Goal: Task Accomplishment & Management: Complete application form

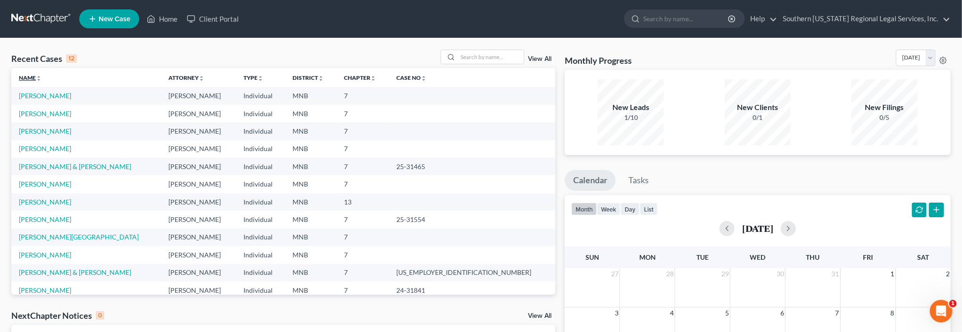
click at [40, 80] on icon "unfold_more" at bounding box center [39, 78] width 6 height 6
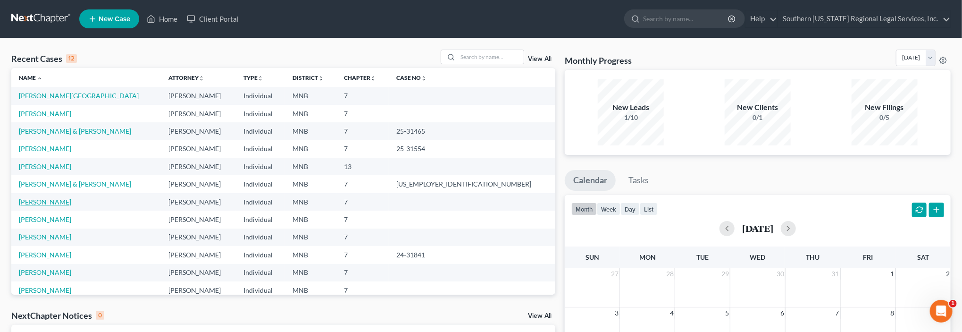
click at [46, 203] on link "[PERSON_NAME]" at bounding box center [45, 202] width 52 height 8
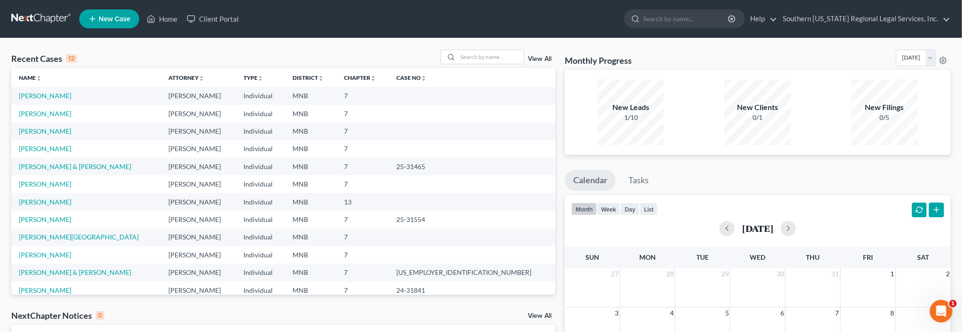
scroll to position [12, 0]
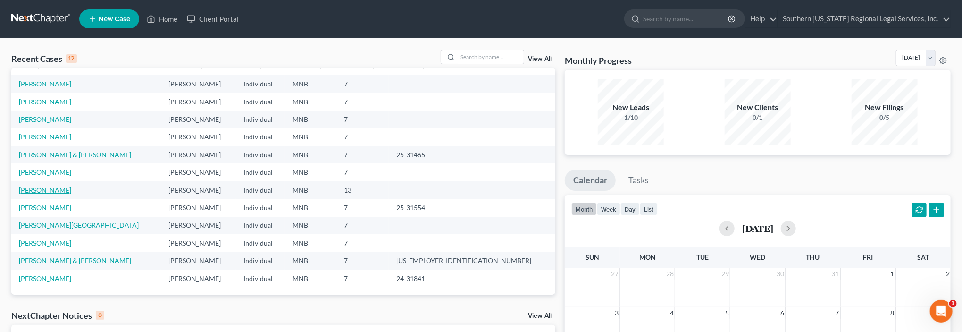
click at [46, 190] on link "[PERSON_NAME]" at bounding box center [45, 190] width 52 height 8
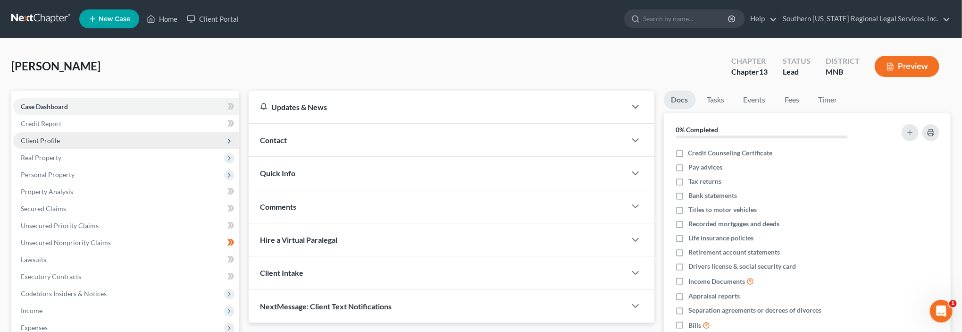
click at [48, 139] on span "Client Profile" at bounding box center [40, 140] width 39 height 8
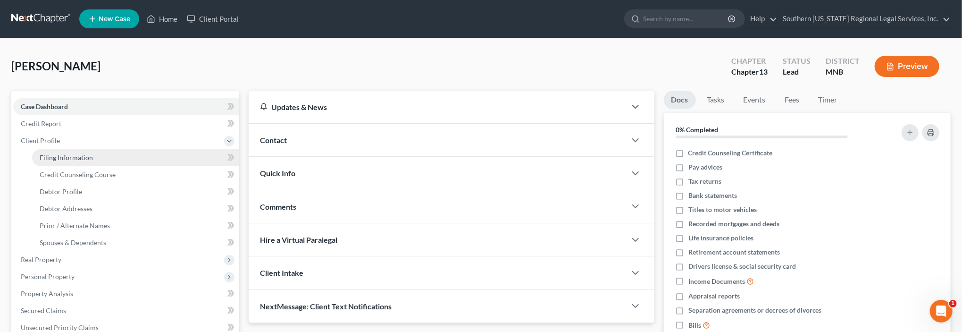
click at [77, 159] on span "Filing Information" at bounding box center [66, 157] width 53 height 8
select select "1"
select select "0"
select select "3"
select select "24"
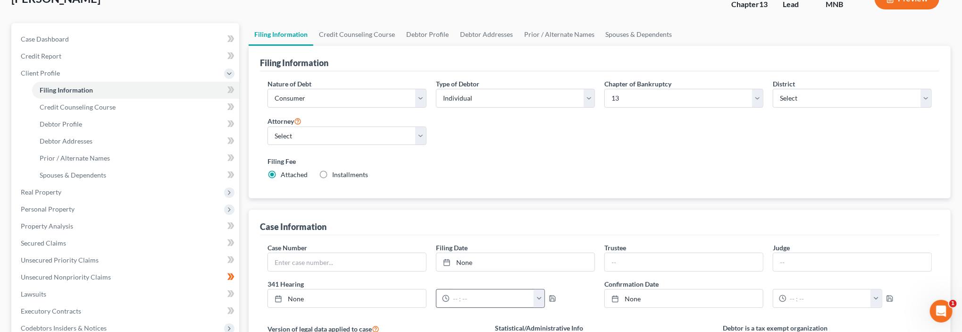
scroll to position [142, 0]
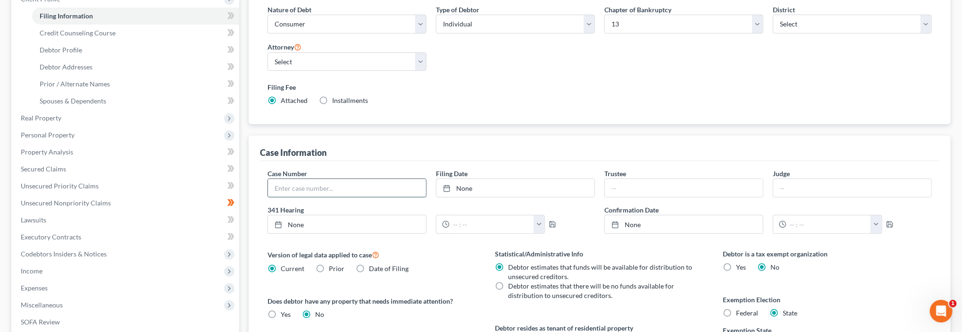
click at [343, 185] on input "text" at bounding box center [347, 188] width 158 height 18
type input "25-31725"
click at [467, 185] on link "None" at bounding box center [515, 188] width 158 height 18
type input "[DATE]"
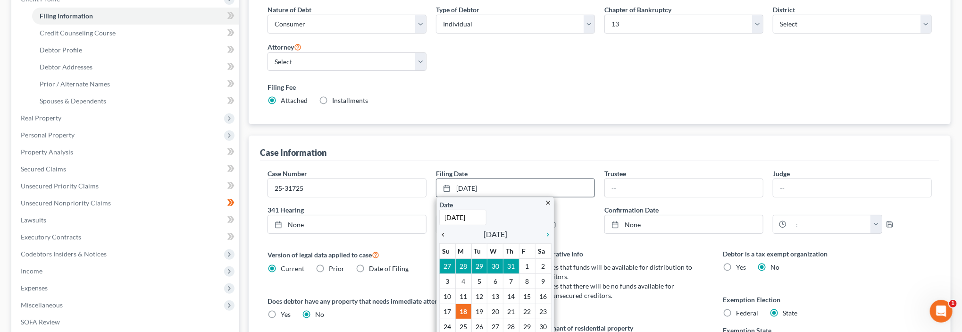
click at [443, 231] on icon "chevron_left" at bounding box center [445, 235] width 12 height 8
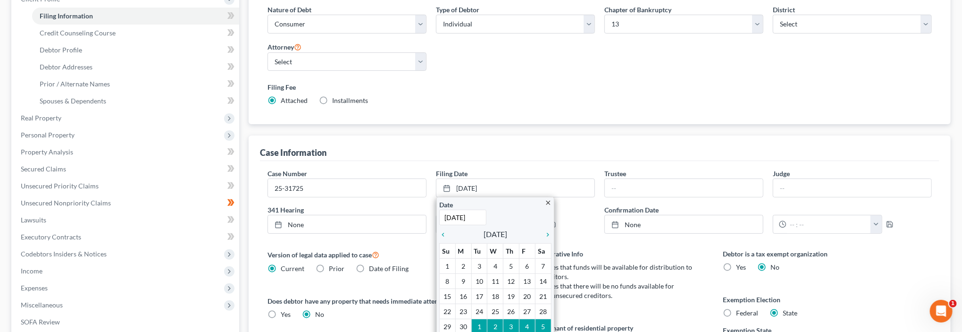
drag, startPoint x: 670, startPoint y: 61, endPoint x: 673, endPoint y: 66, distance: 5.8
click at [670, 63] on div "Nature of Debt Select Business Consumer Other Nature of Business Select Clearin…" at bounding box center [600, 59] width 674 height 109
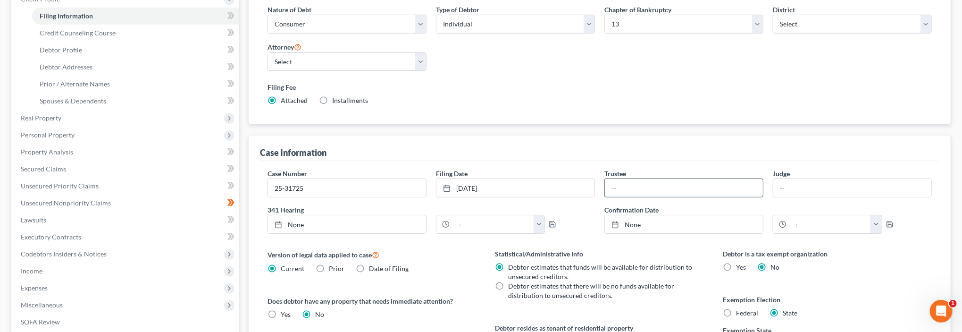
click at [665, 184] on input "text" at bounding box center [684, 188] width 158 height 18
type input "[PERSON_NAME]"
click at [801, 187] on input "text" at bounding box center [852, 188] width 158 height 18
click at [806, 185] on input "Mycal" at bounding box center [852, 188] width 158 height 18
type input "[PERSON_NAME]"
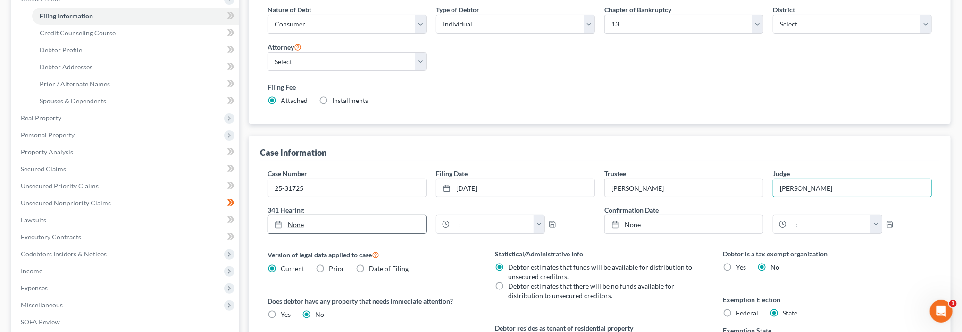
click at [277, 223] on icon at bounding box center [279, 225] width 8 height 8
type input "[DATE]"
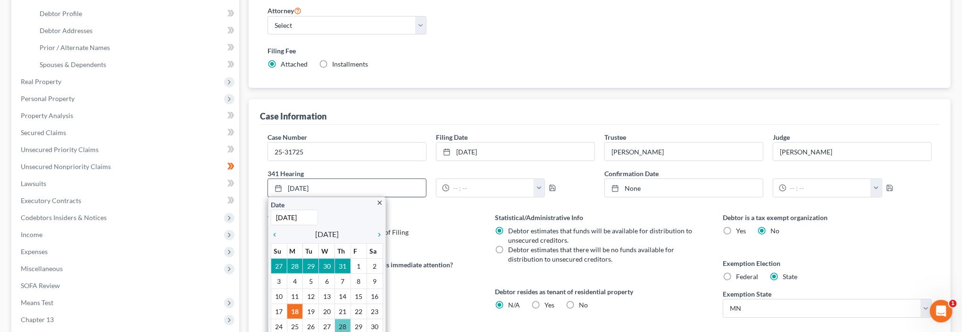
scroll to position [188, 0]
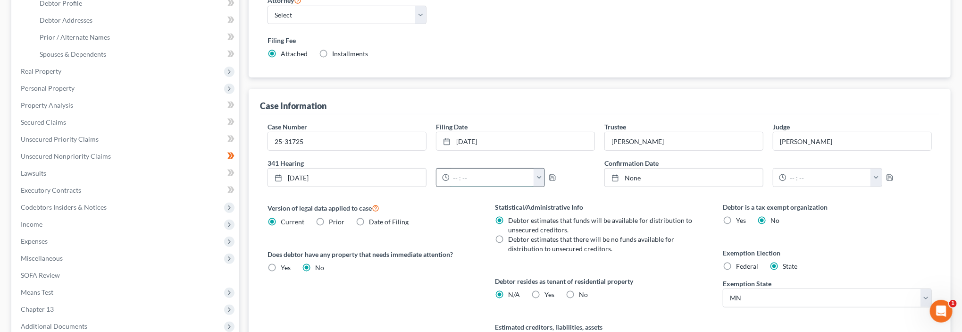
click at [480, 177] on input "text" at bounding box center [492, 177] width 84 height 18
click at [541, 175] on button "button" at bounding box center [539, 177] width 11 height 18
click at [471, 174] on input "text" at bounding box center [492, 177] width 84 height 18
type input "1"
type input ":"
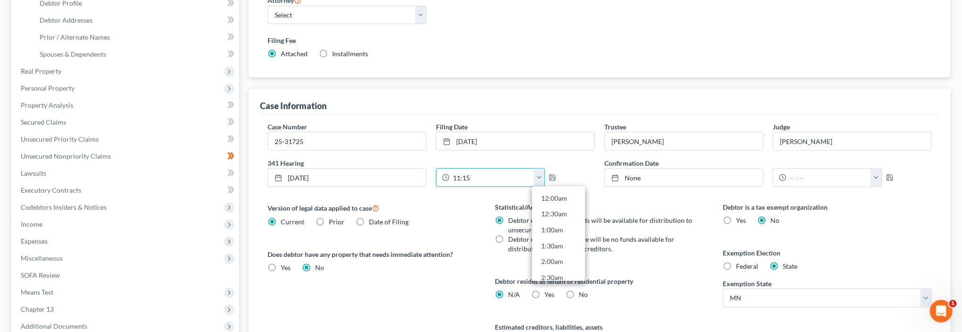
type input "11:15"
click at [676, 197] on div "Case Number 25-31725 Filing Date [DATE] close Date [DATE] Time 12:00 AM chevron…" at bounding box center [599, 240] width 679 height 253
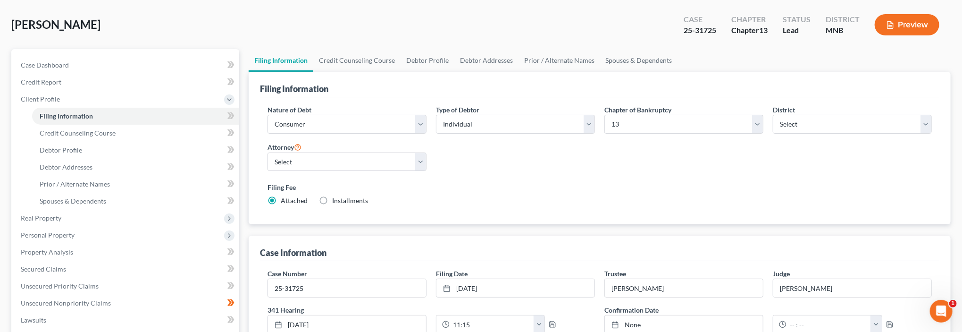
scroll to position [94, 0]
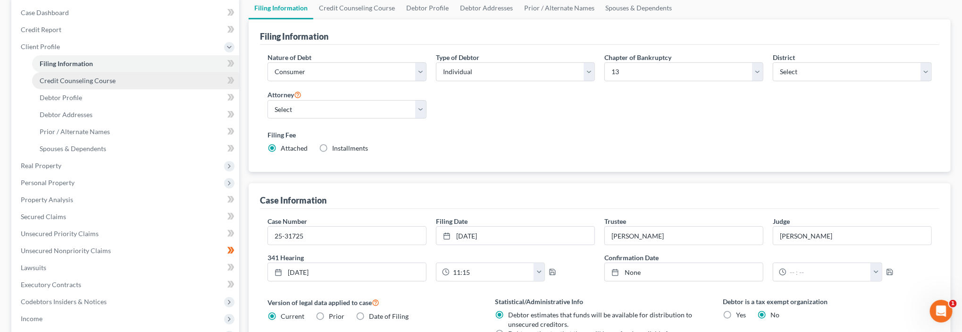
click at [90, 77] on span "Credit Counseling Course" at bounding box center [78, 80] width 76 height 8
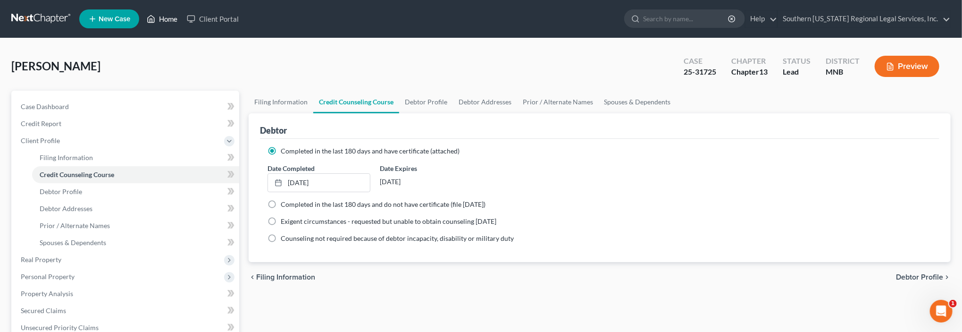
click at [164, 20] on link "Home" at bounding box center [162, 18] width 40 height 17
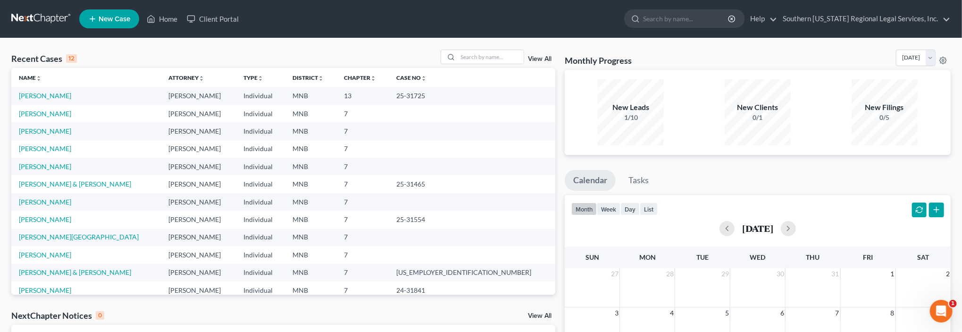
click at [137, 78] on th "Name unfold_more expand_more expand_less" at bounding box center [86, 77] width 150 height 19
click at [40, 75] on icon "unfold_more" at bounding box center [39, 78] width 6 height 6
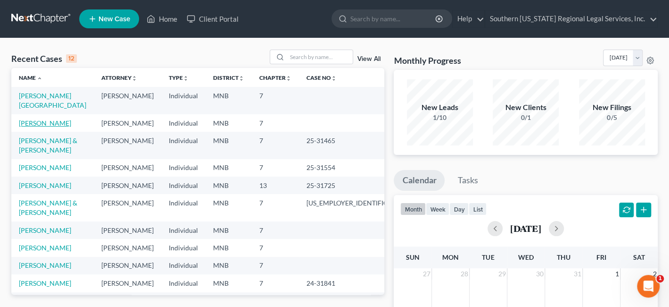
click at [34, 119] on link "[PERSON_NAME]" at bounding box center [45, 123] width 52 height 8
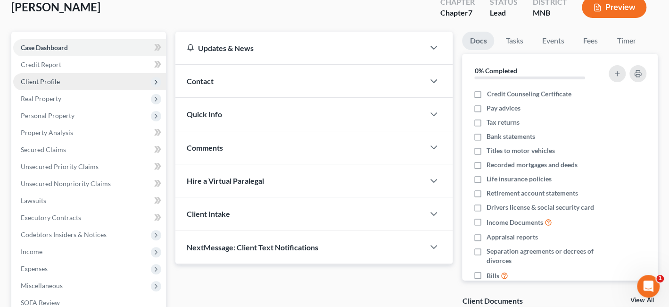
scroll to position [47, 0]
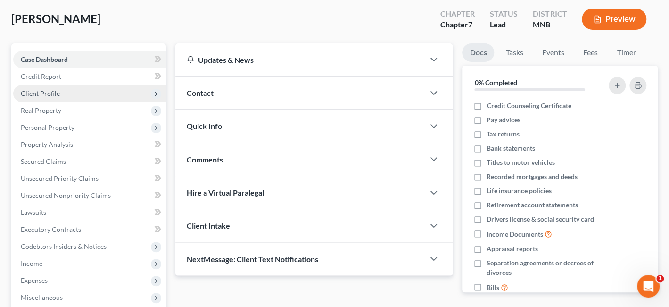
click at [39, 93] on span "Client Profile" at bounding box center [40, 93] width 39 height 8
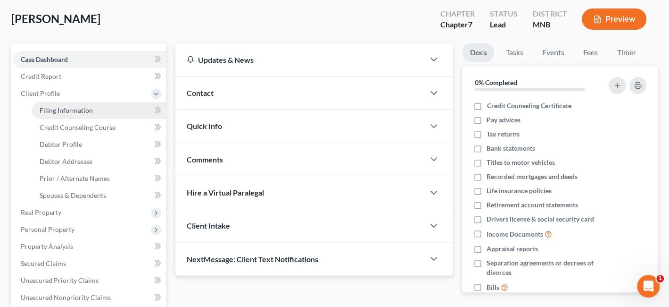
click at [79, 109] on span "Filing Information" at bounding box center [66, 110] width 53 height 8
select select "1"
select select "0"
select select "42"
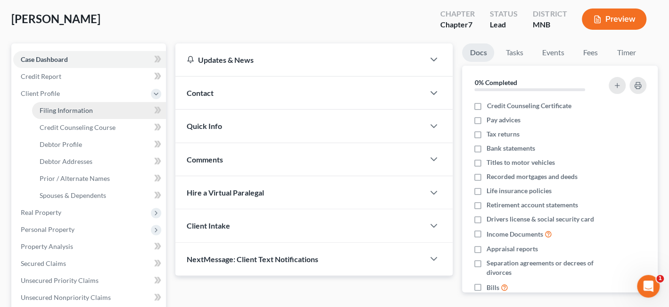
select select "0"
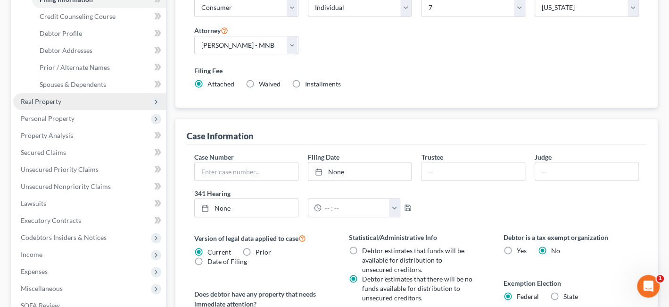
scroll to position [94, 0]
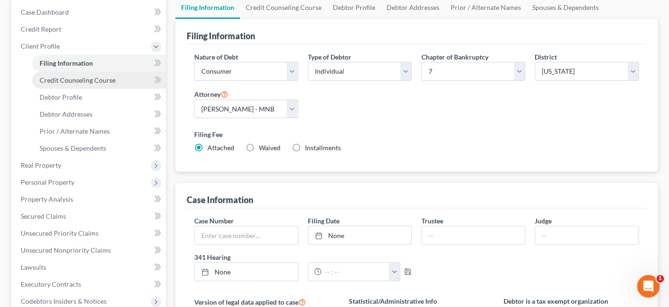
click at [72, 81] on span "Credit Counseling Course" at bounding box center [78, 80] width 76 height 8
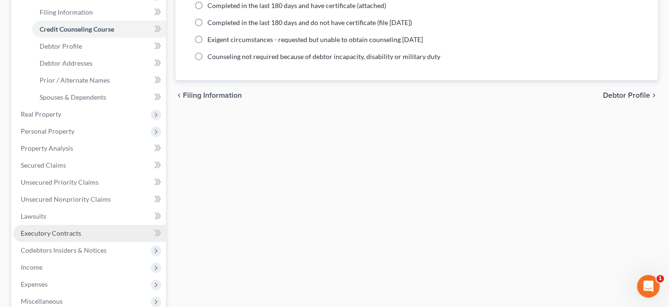
scroll to position [236, 0]
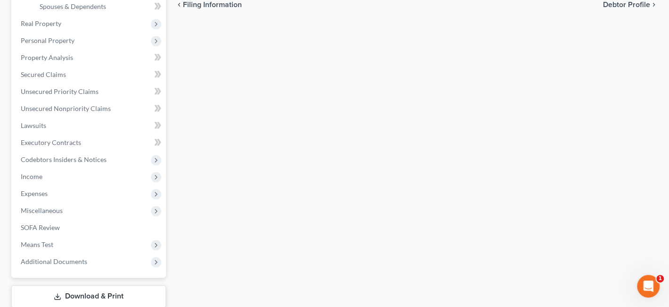
click at [32, 175] on span "Income" at bounding box center [32, 176] width 22 height 8
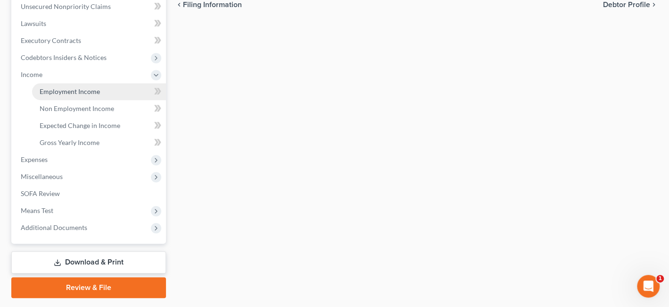
click at [59, 91] on span "Employment Income" at bounding box center [70, 91] width 60 height 8
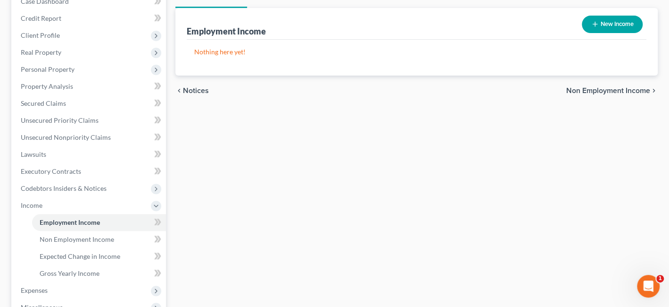
scroll to position [142, 0]
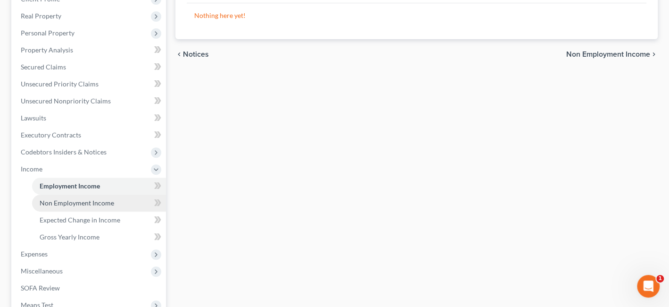
click at [95, 203] on span "Non Employment Income" at bounding box center [77, 203] width 75 height 8
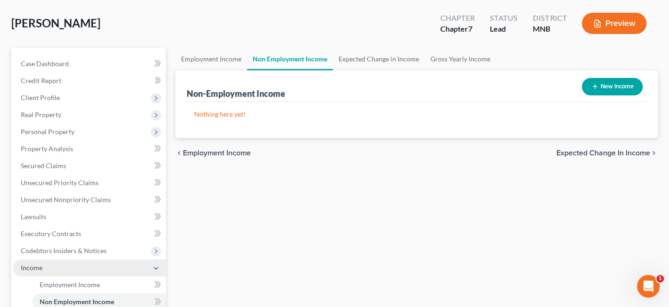
scroll to position [94, 0]
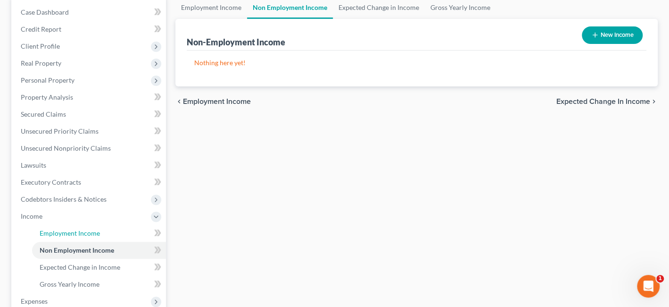
click at [70, 233] on span "Employment Income" at bounding box center [70, 233] width 60 height 8
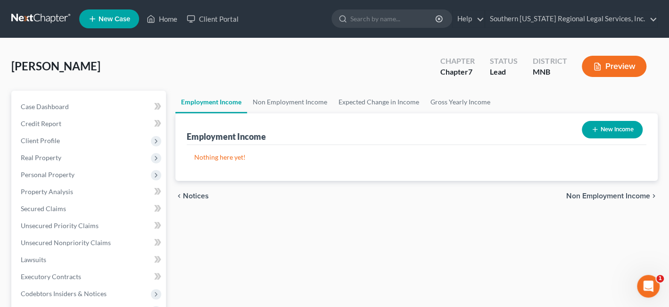
click at [611, 127] on button "New Income" at bounding box center [612, 129] width 61 height 17
select select "0"
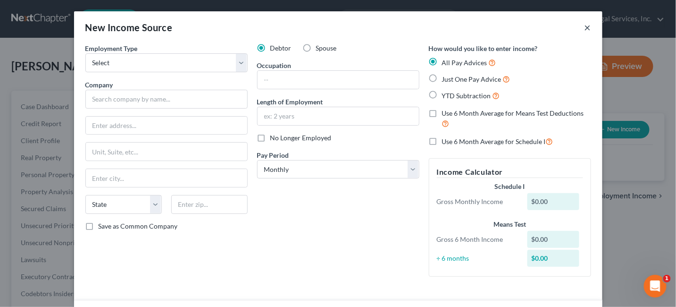
click at [584, 26] on button "×" at bounding box center [587, 27] width 7 height 11
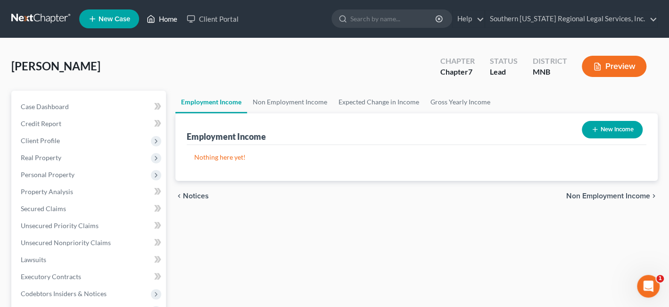
click at [165, 21] on link "Home" at bounding box center [162, 18] width 40 height 17
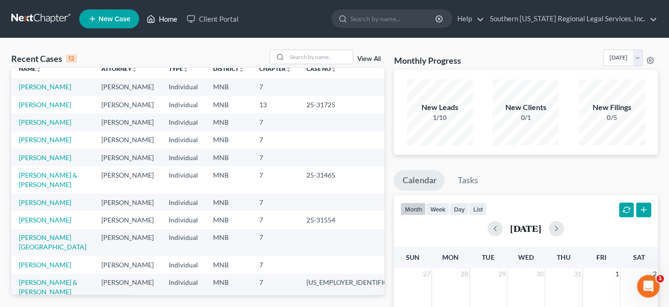
scroll to position [12, 0]
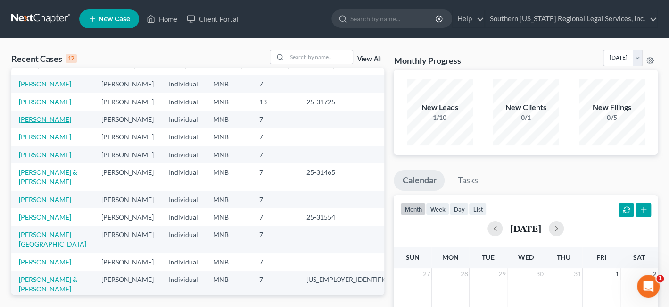
click at [37, 120] on link "[PERSON_NAME]" at bounding box center [45, 119] width 52 height 8
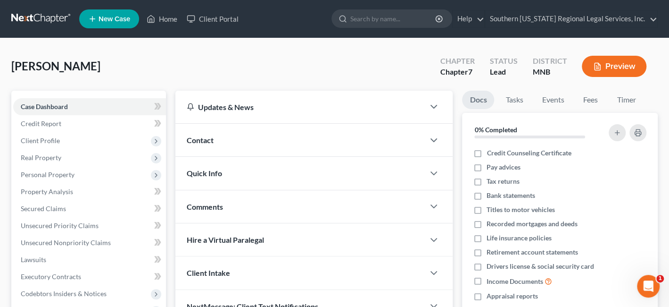
scroll to position [193, 0]
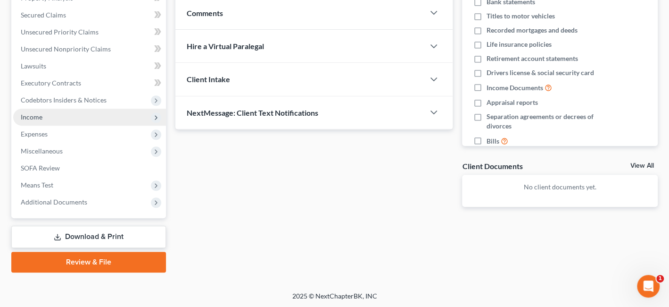
click at [40, 115] on span "Income" at bounding box center [32, 117] width 22 height 8
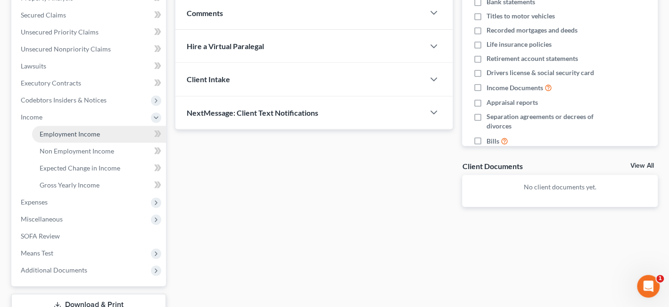
click at [69, 131] on span "Employment Income" at bounding box center [70, 134] width 60 height 8
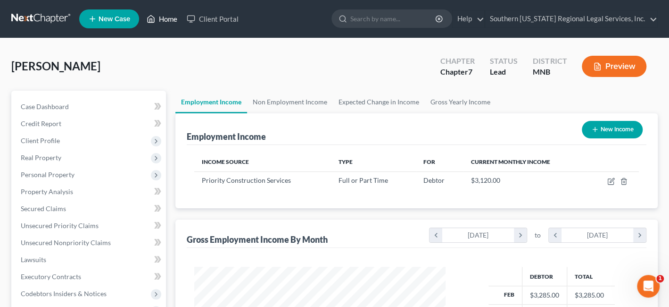
click at [167, 14] on link "Home" at bounding box center [162, 18] width 40 height 17
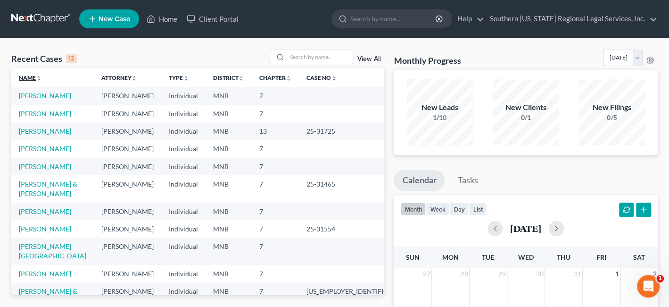
click at [40, 75] on icon "unfold_more" at bounding box center [39, 78] width 6 height 6
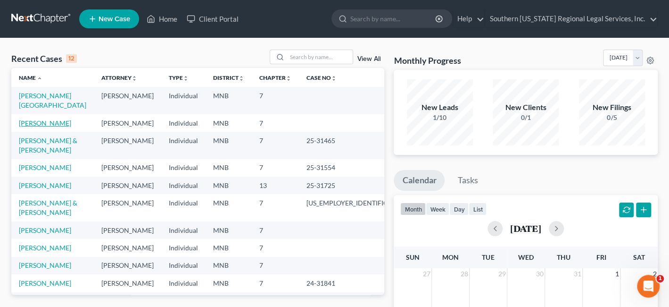
click at [44, 119] on link "[PERSON_NAME]" at bounding box center [45, 123] width 52 height 8
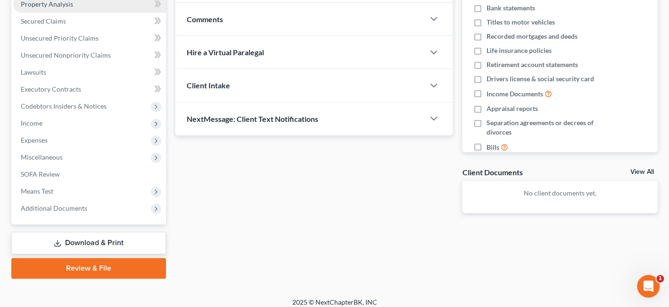
scroll to position [189, 0]
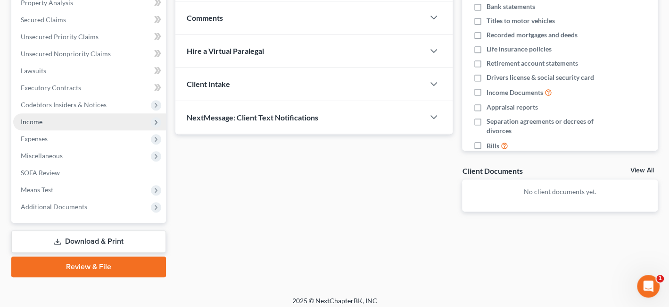
click at [32, 120] on span "Income" at bounding box center [32, 121] width 22 height 8
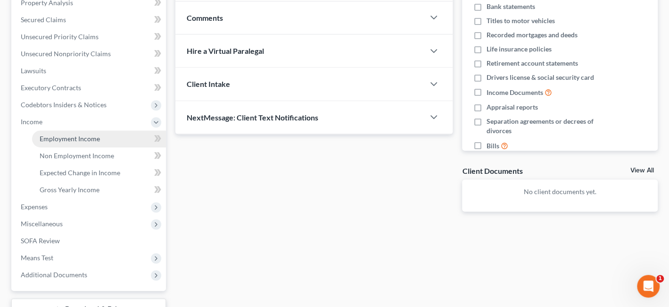
click at [67, 136] on span "Employment Income" at bounding box center [70, 138] width 60 height 8
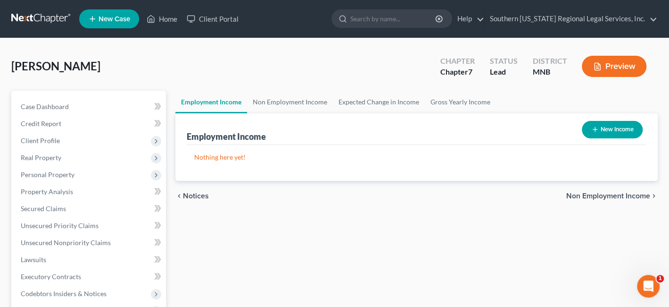
click at [596, 127] on icon "button" at bounding box center [596, 129] width 8 height 8
select select "0"
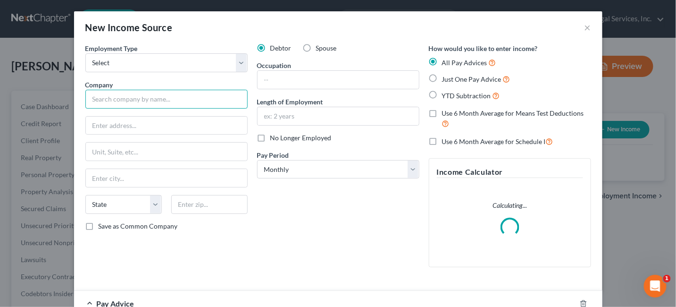
click at [119, 99] on input "text" at bounding box center [166, 99] width 162 height 19
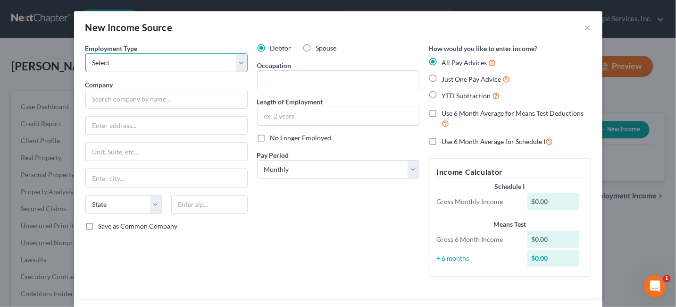
drag, startPoint x: 236, startPoint y: 63, endPoint x: 166, endPoint y: 69, distance: 70.1
click at [236, 63] on select "Select Full or [DEMOGRAPHIC_DATA] Employment Self Employment" at bounding box center [166, 62] width 162 height 19
select select "0"
click at [85, 53] on select "Select Full or [DEMOGRAPHIC_DATA] Employment Self Employment" at bounding box center [166, 62] width 162 height 19
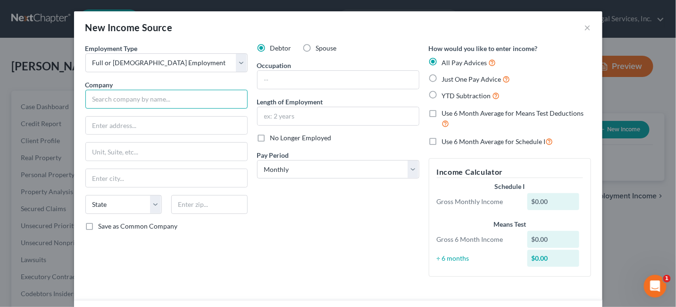
click at [117, 98] on input "text" at bounding box center [166, 99] width 162 height 19
click at [119, 99] on input "text" at bounding box center [166, 99] width 162 height 19
click at [581, 28] on div "New Income Source ×" at bounding box center [338, 27] width 528 height 32
click at [584, 29] on button "×" at bounding box center [587, 27] width 7 height 11
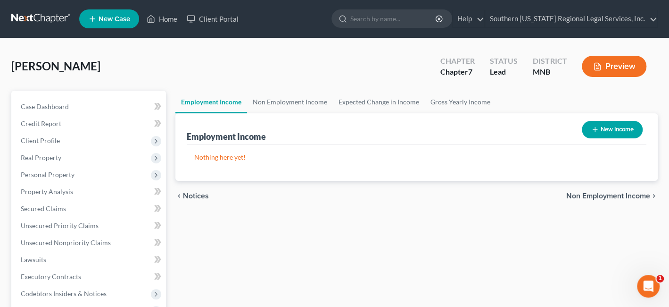
click at [538, 150] on div "Nothing here yet! Income Source Type For Current Monthly Income Sorting..." at bounding box center [417, 163] width 460 height 36
